Goal: Book appointment/travel/reservation

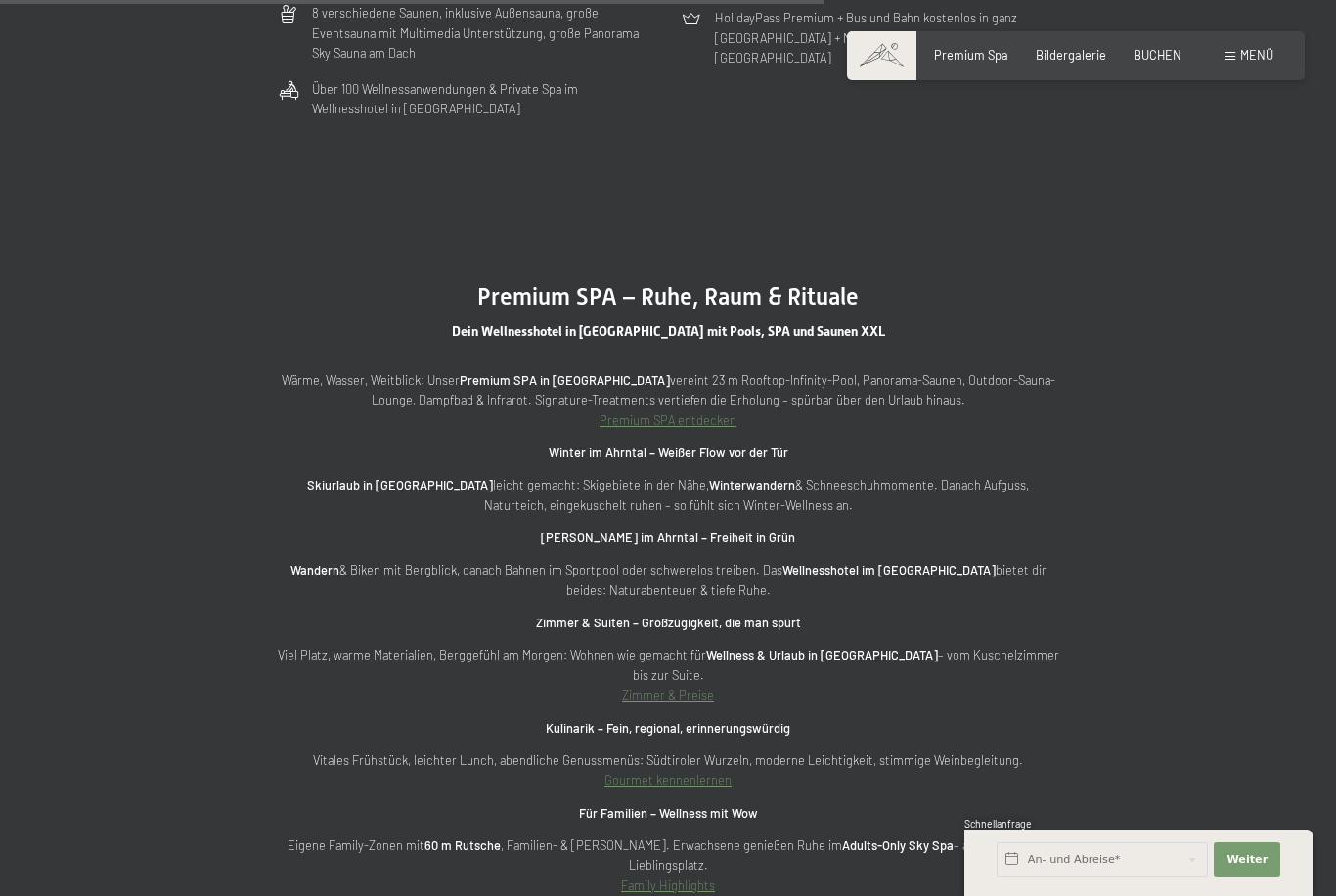
scroll to position [5383, 0]
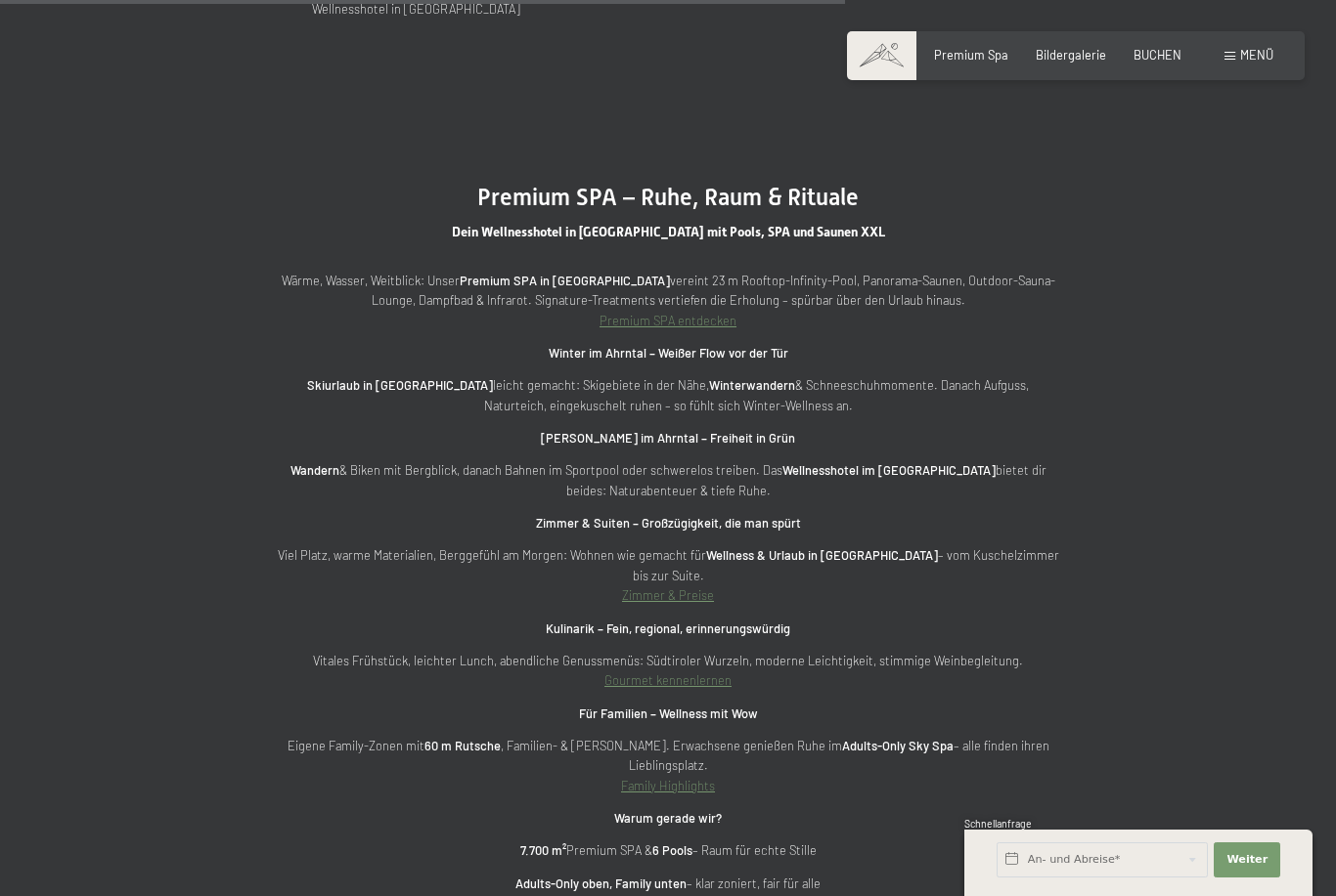
click at [1243, 63] on div "Menü" at bounding box center [1248, 56] width 49 height 18
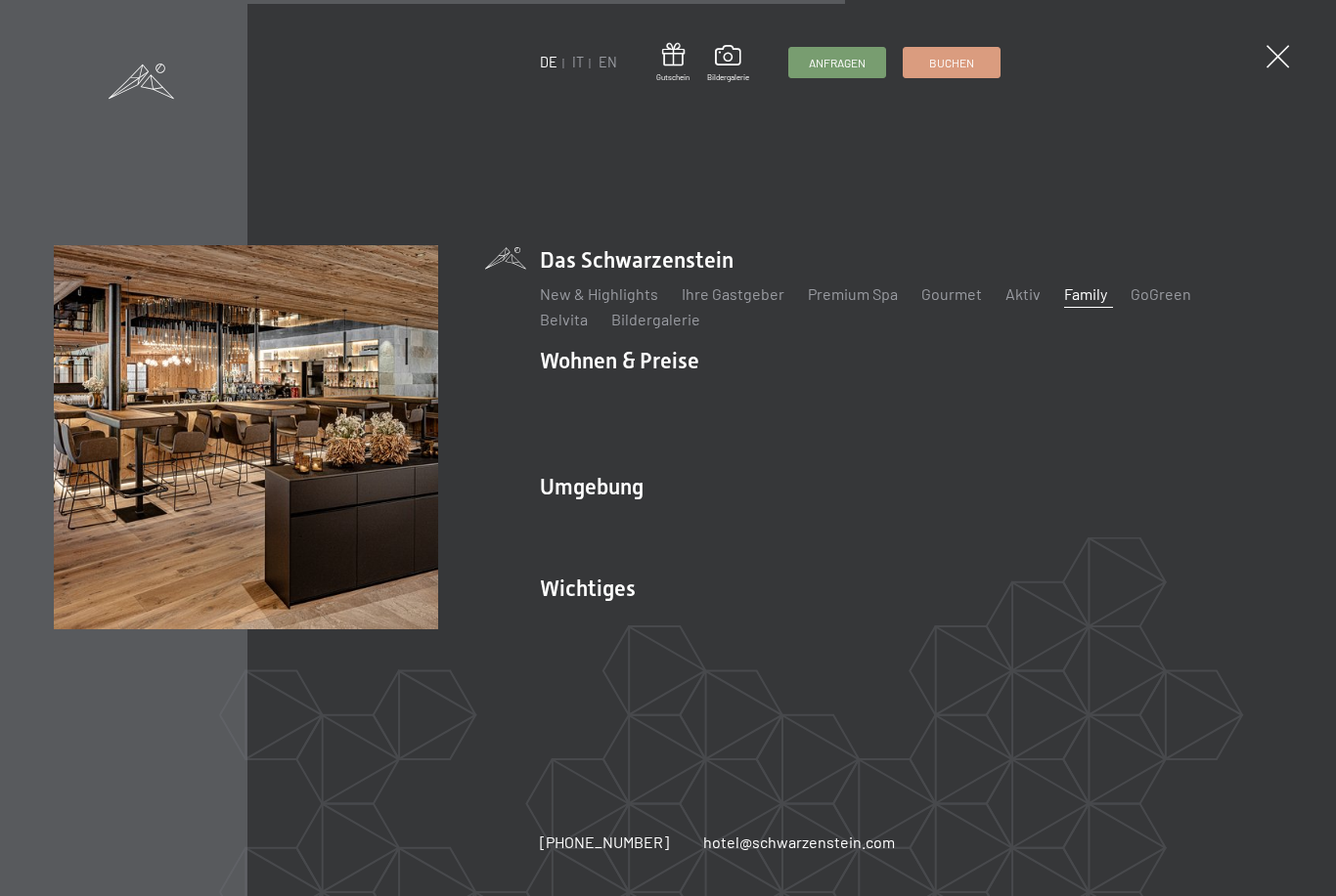
click at [1072, 303] on link "Family" at bounding box center [1085, 294] width 43 height 19
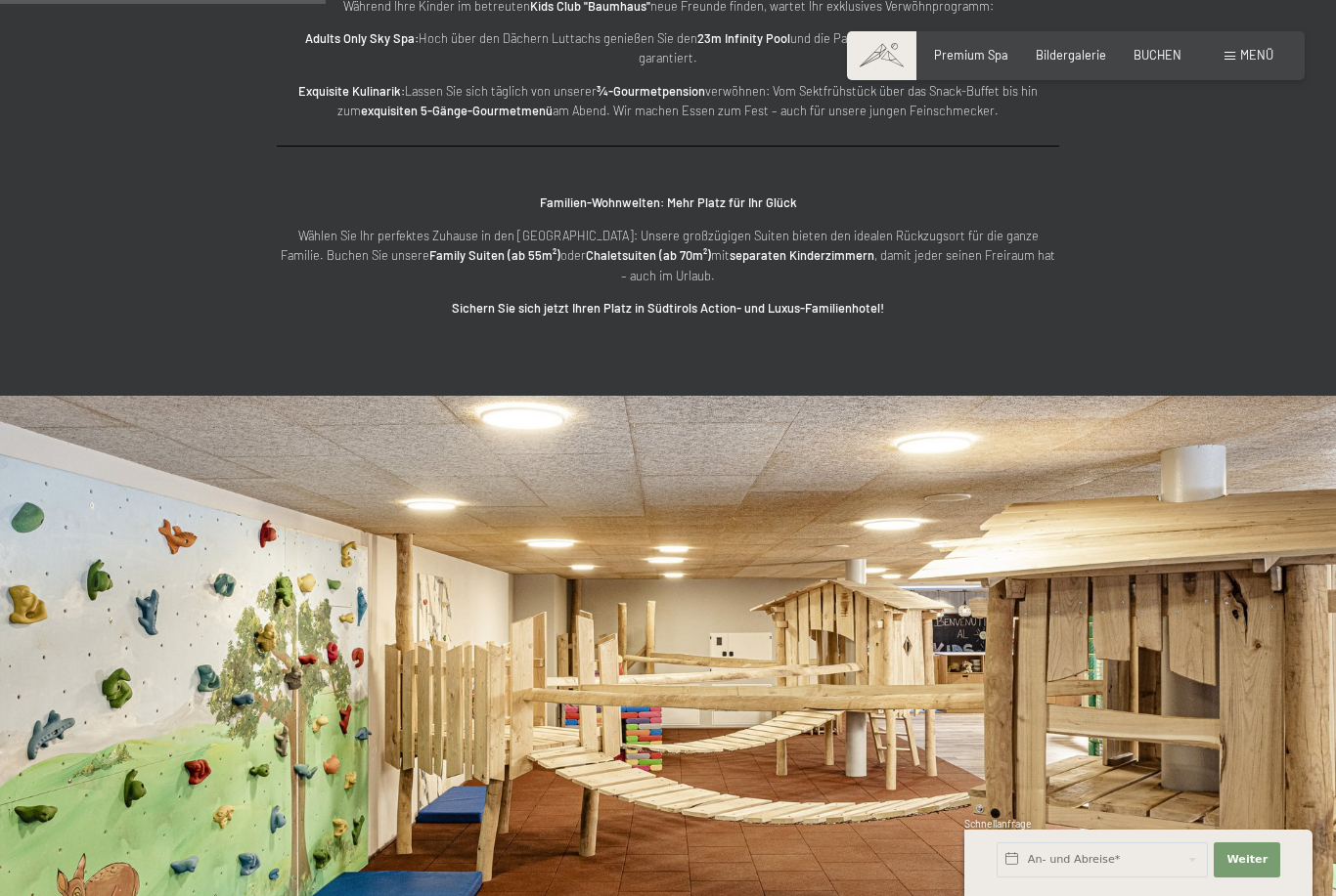
scroll to position [2980, 0]
click at [1051, 878] on input "text" at bounding box center [1102, 859] width 211 height 35
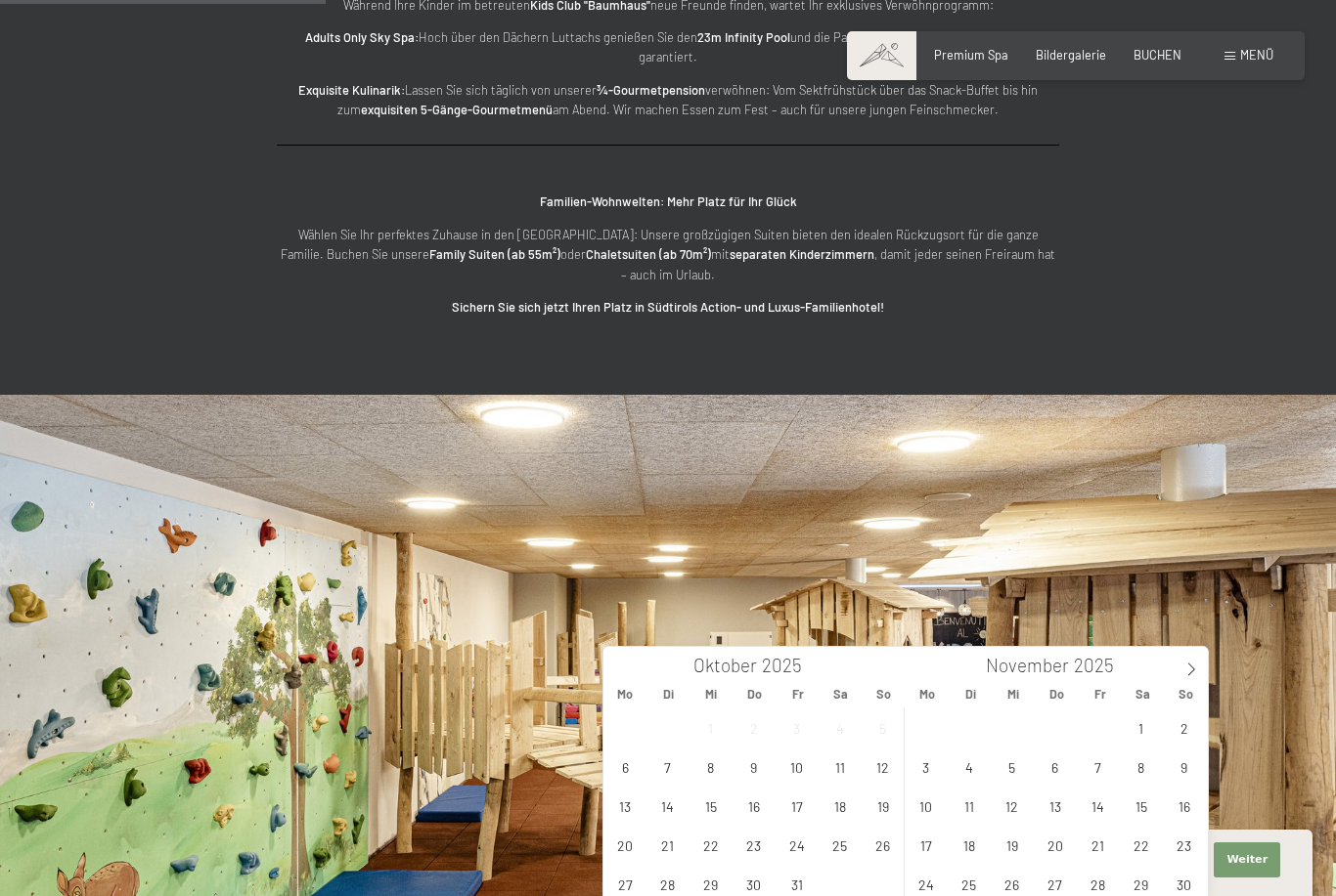
click at [945, 395] on img at bounding box center [668, 770] width 1336 height 751
click at [1162, 50] on span "BUCHEN" at bounding box center [1157, 52] width 48 height 16
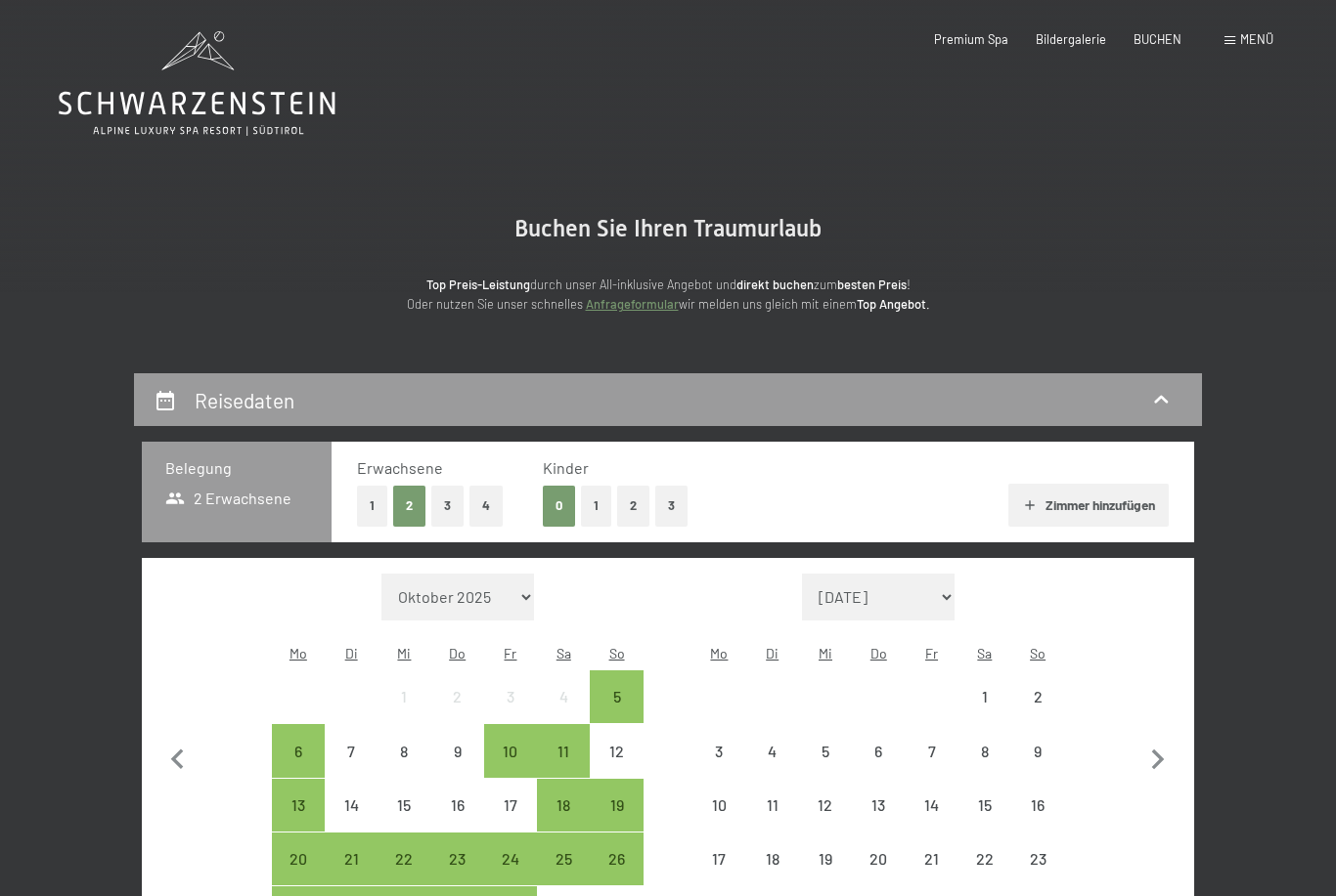
click at [633, 509] on button "2" at bounding box center [633, 506] width 33 height 40
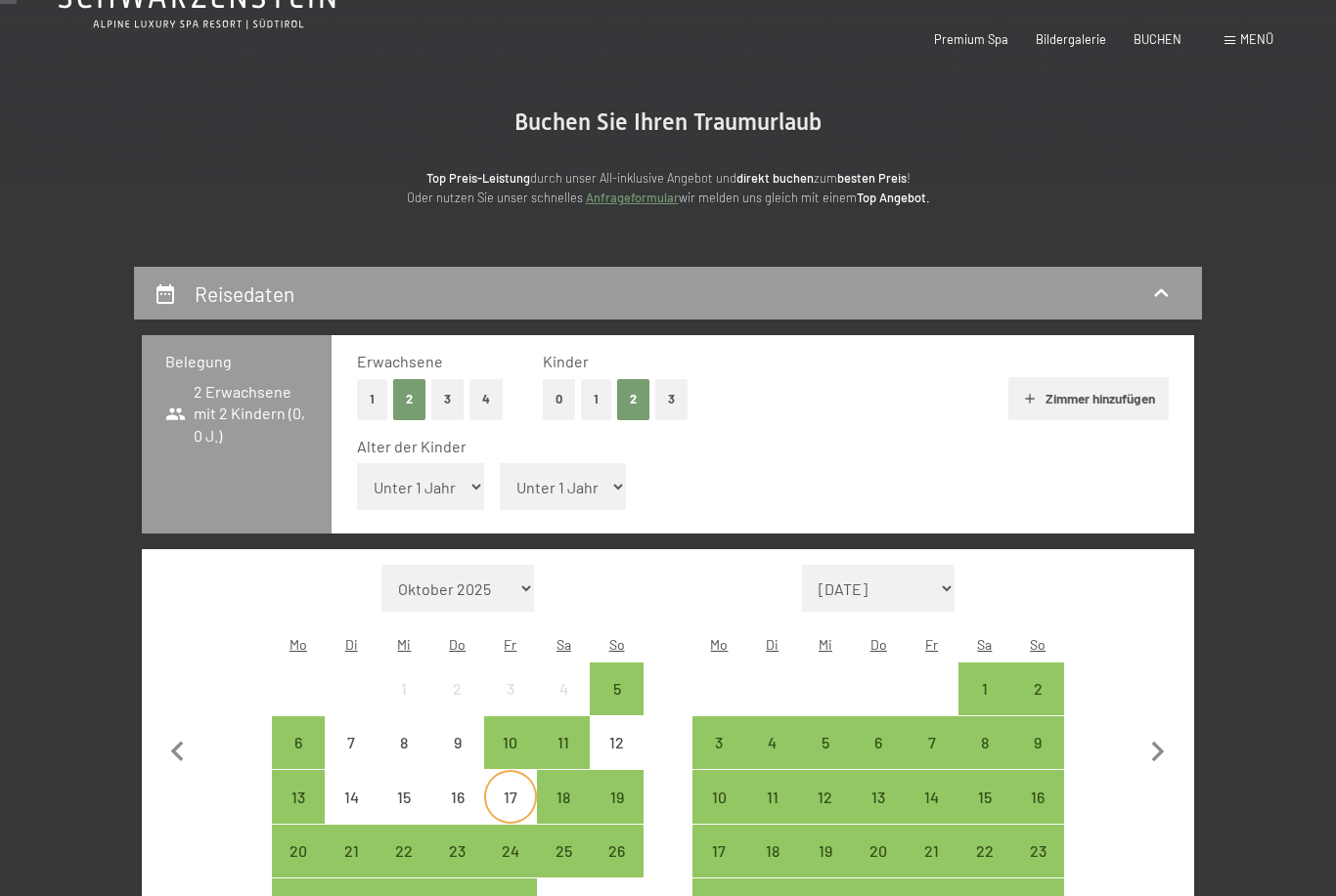
scroll to position [107, 0]
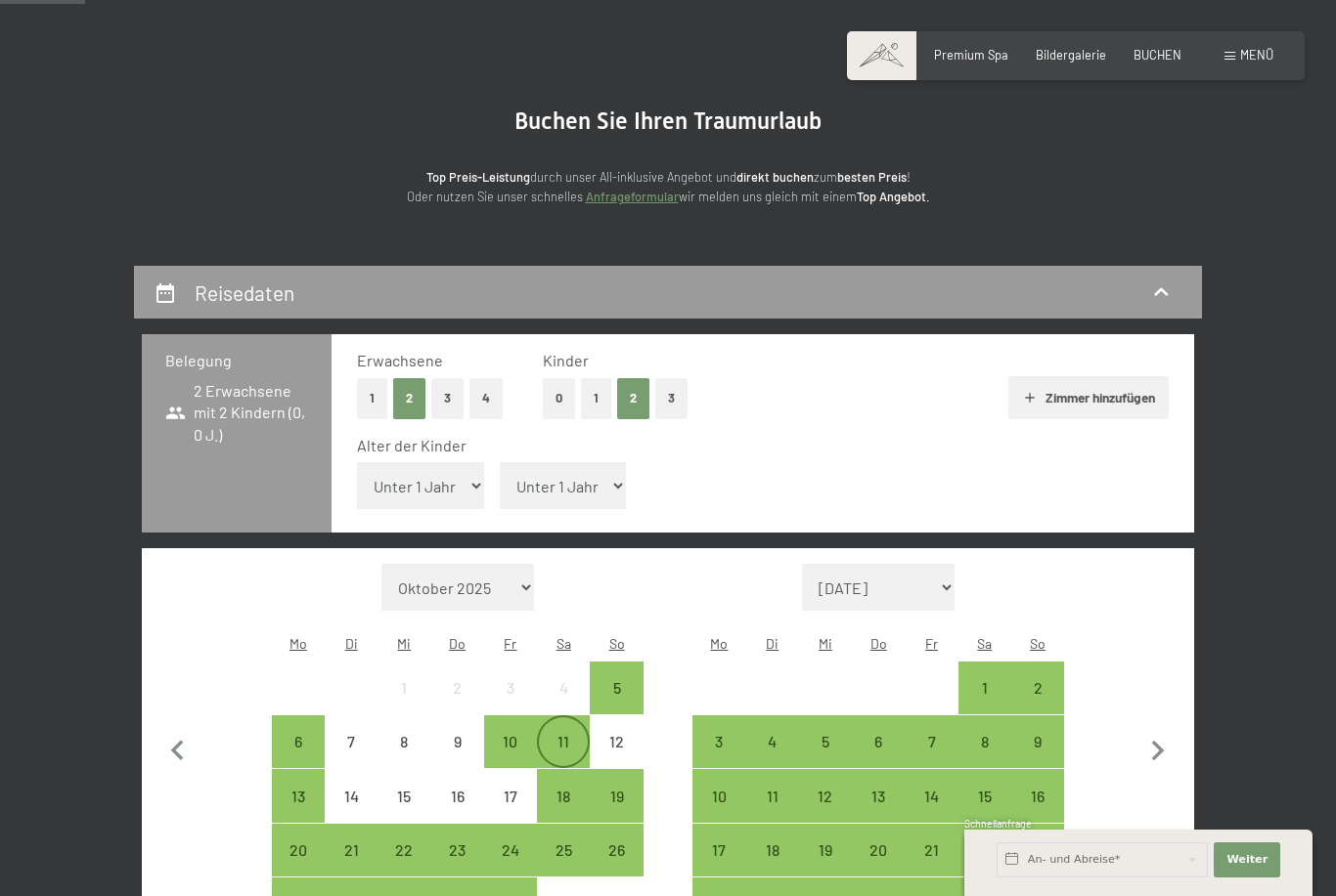
click at [553, 734] on div "11" at bounding box center [563, 758] width 49 height 49
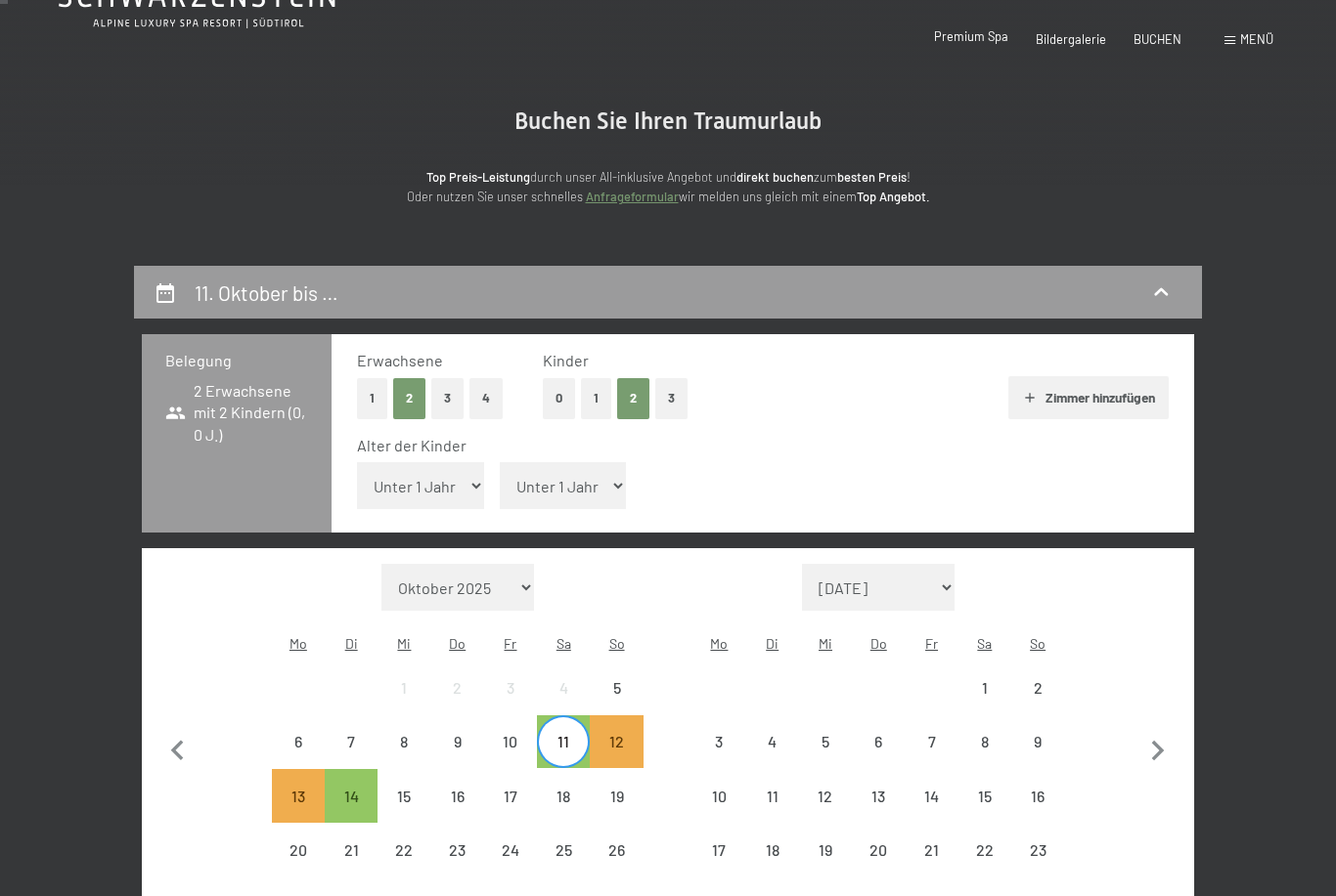
scroll to position [0, 0]
